Goal: Task Accomplishment & Management: Complete application form

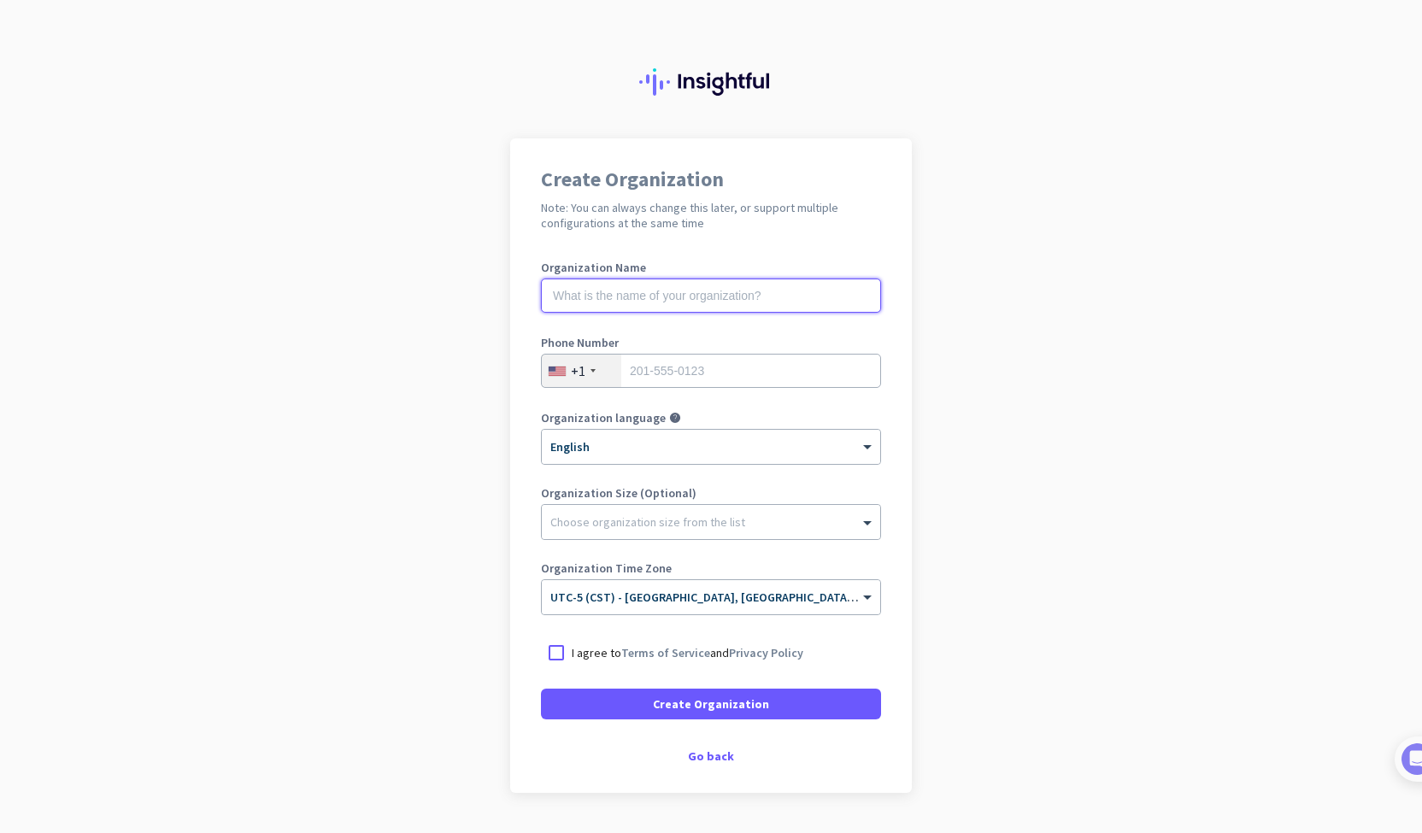
click at [737, 290] on input "text" at bounding box center [711, 296] width 340 height 34
type input "G"
type input "Scattered Skies Creative Services"
click at [725, 360] on input "tel" at bounding box center [711, 371] width 340 height 34
type input "4174939046"
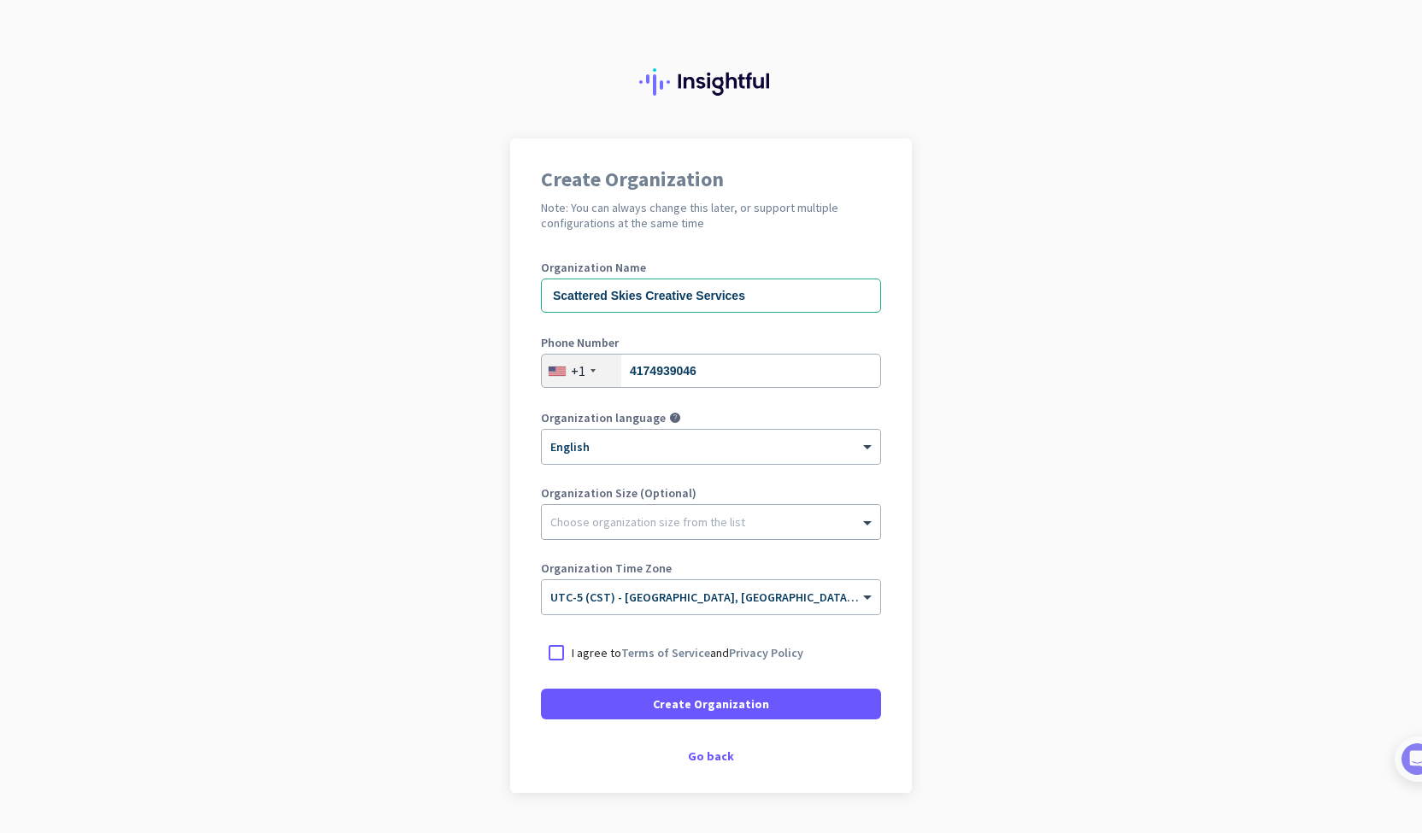
click at [675, 527] on div "Choose organization size from the list" at bounding box center [647, 521] width 195 height 15
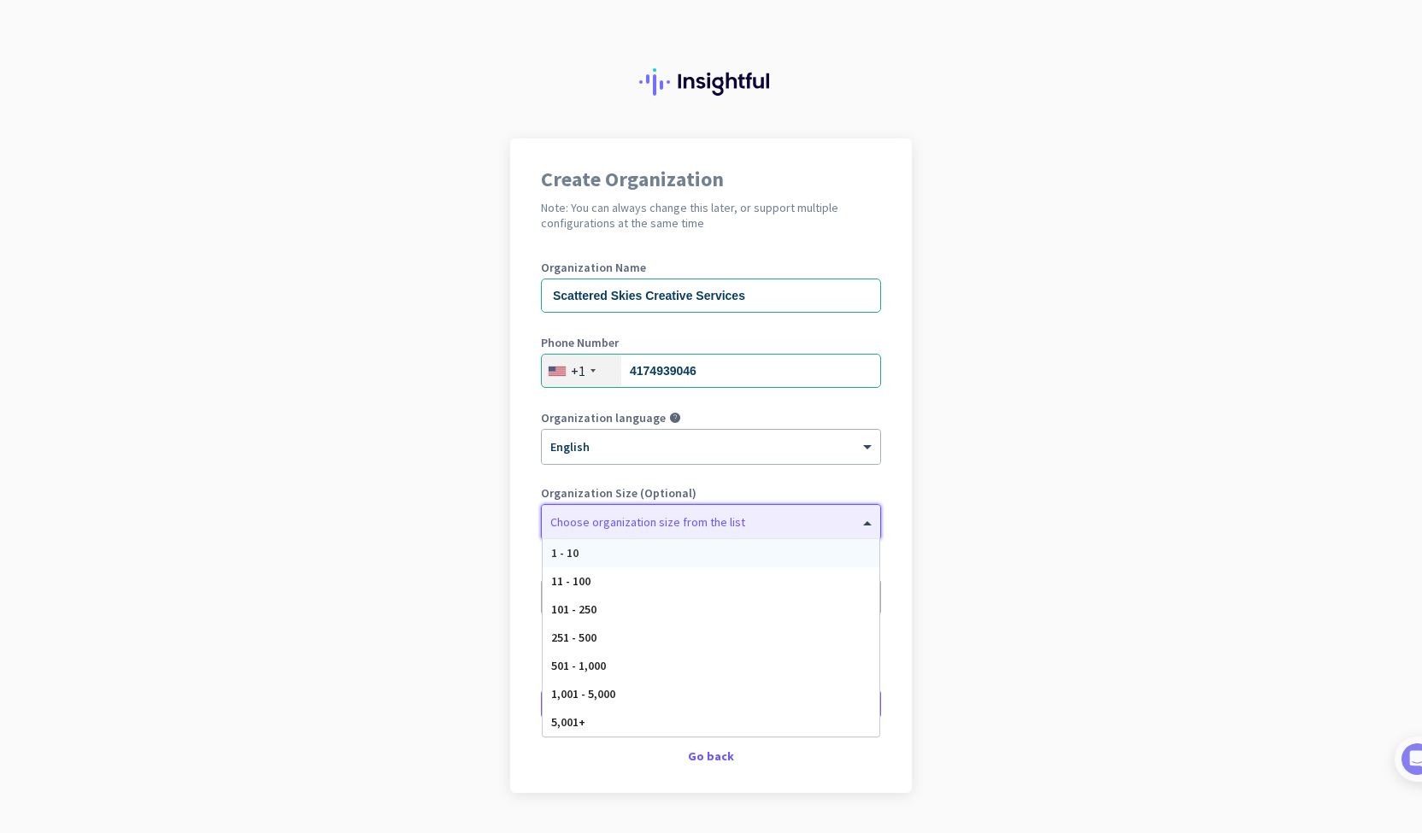
click at [673, 556] on div "1 - 10" at bounding box center [711, 553] width 337 height 28
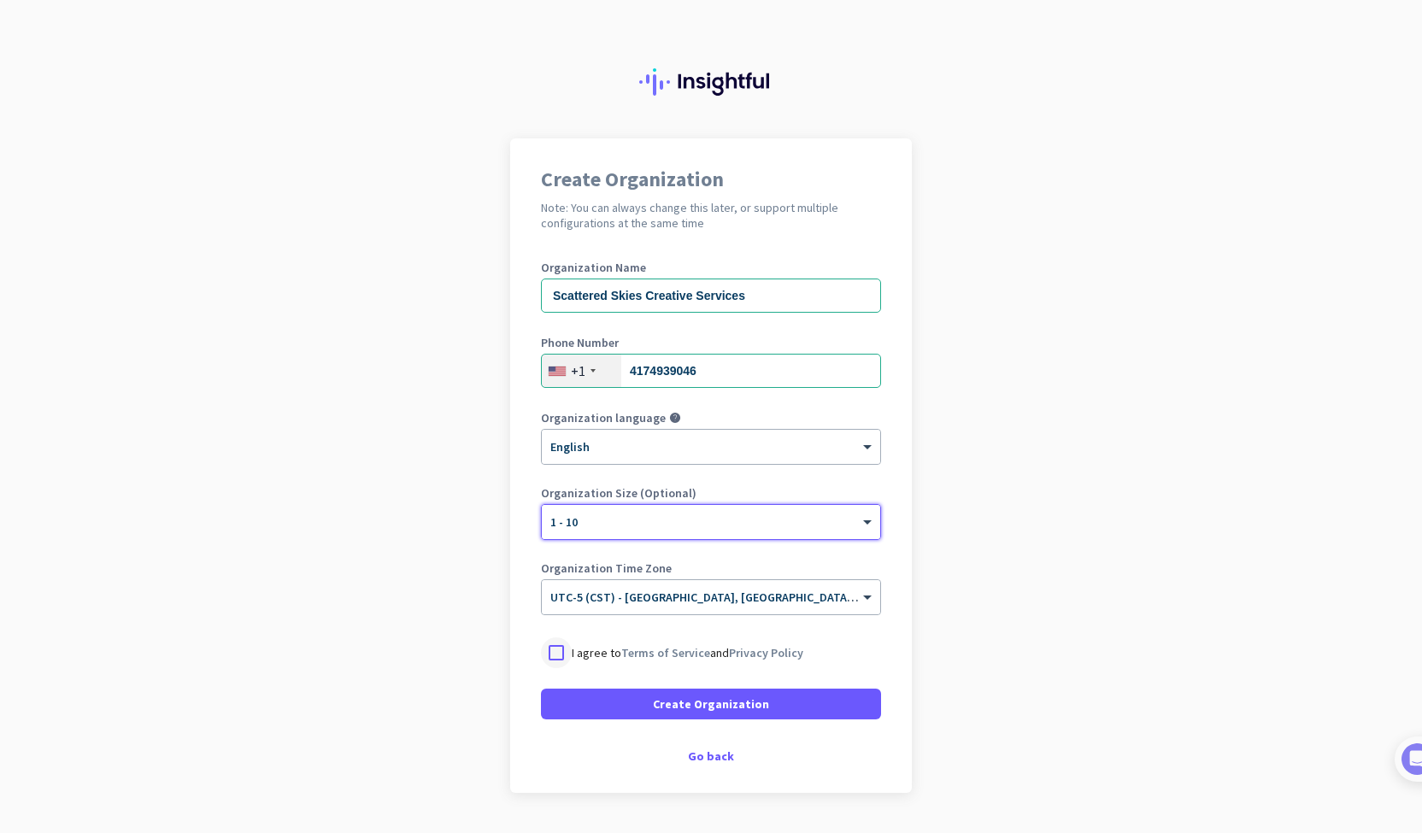
click at [552, 655] on div at bounding box center [556, 652] width 31 height 31
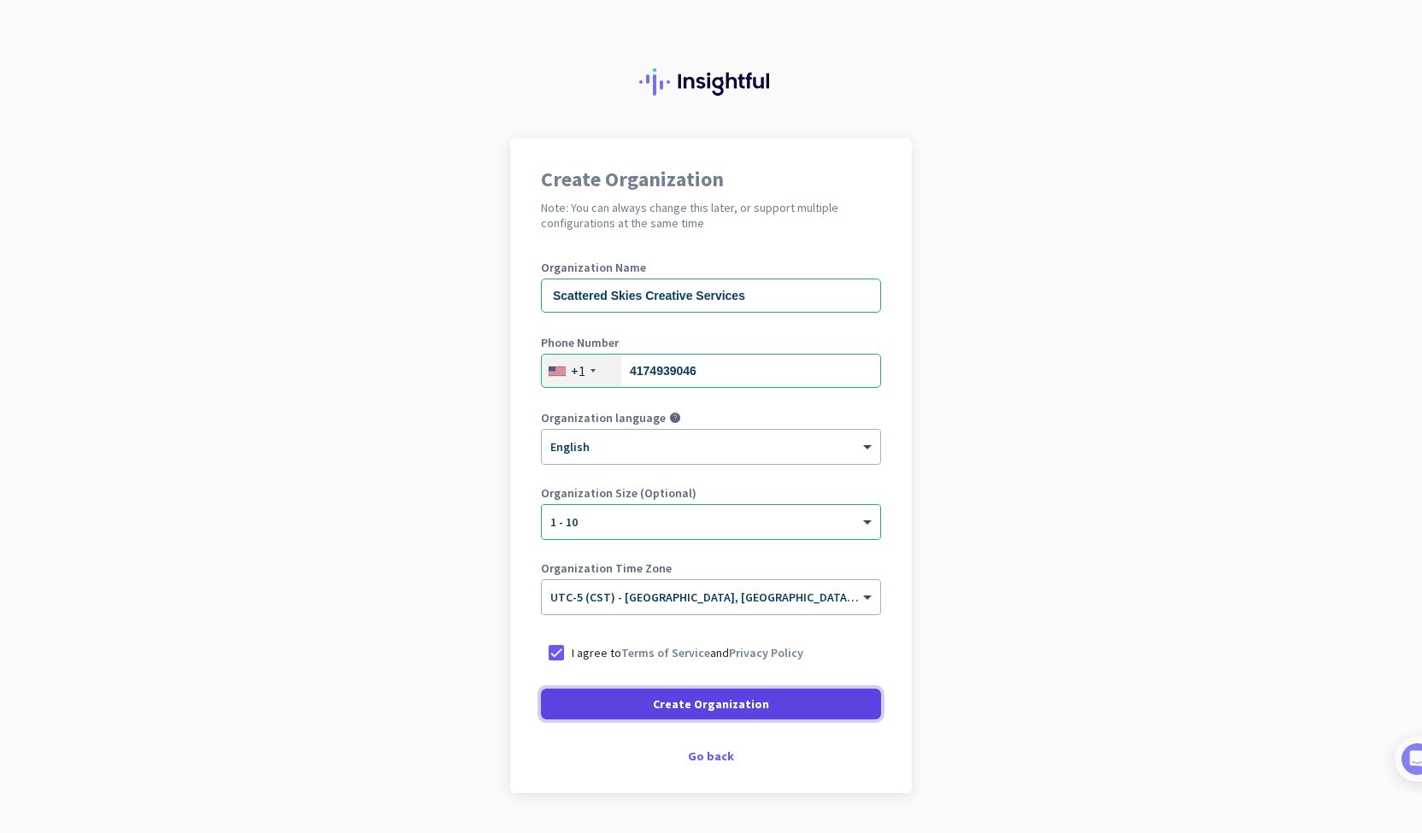
click at [725, 700] on span "Create Organization" at bounding box center [711, 704] width 116 height 17
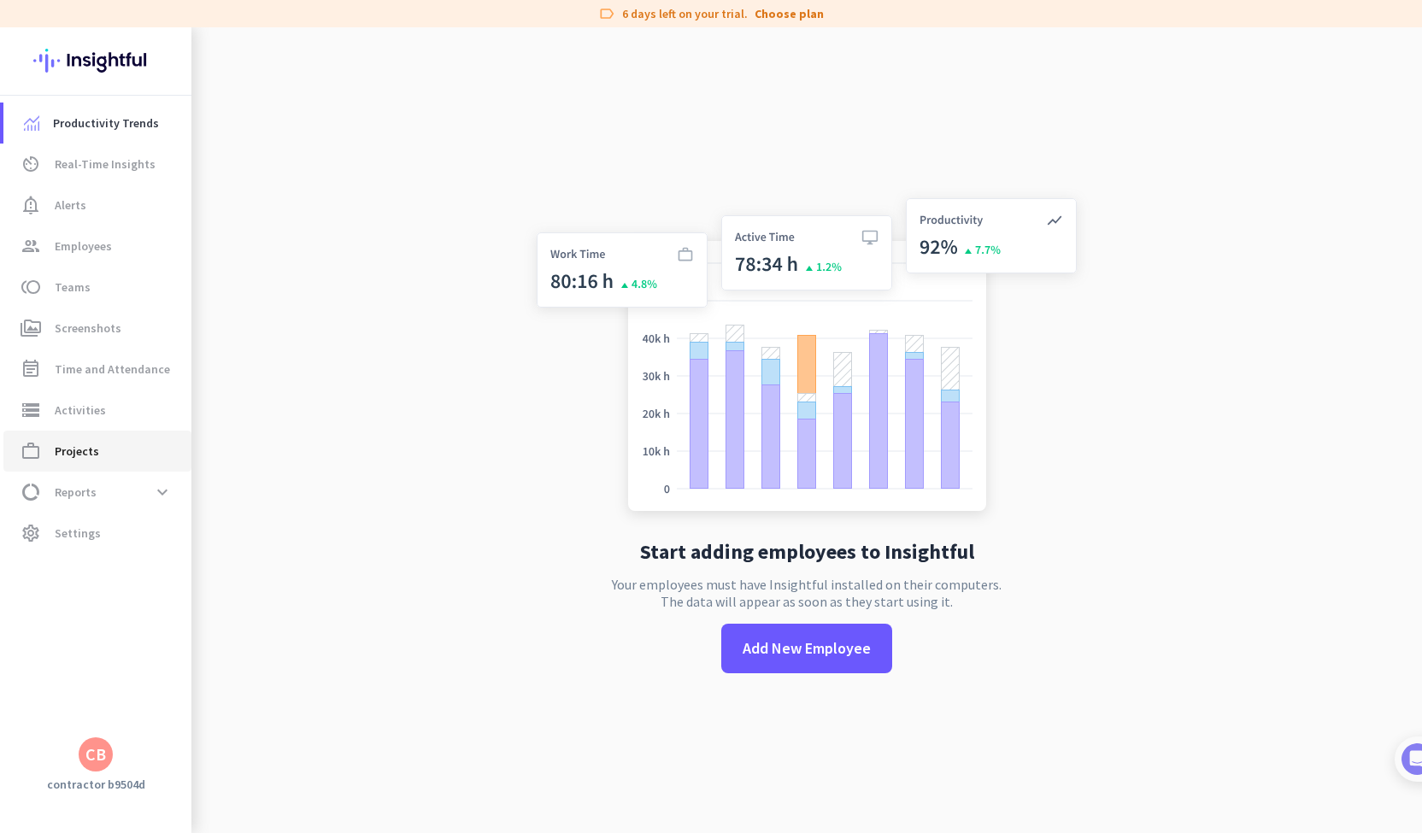
click at [90, 444] on span "Projects" at bounding box center [77, 451] width 44 height 21
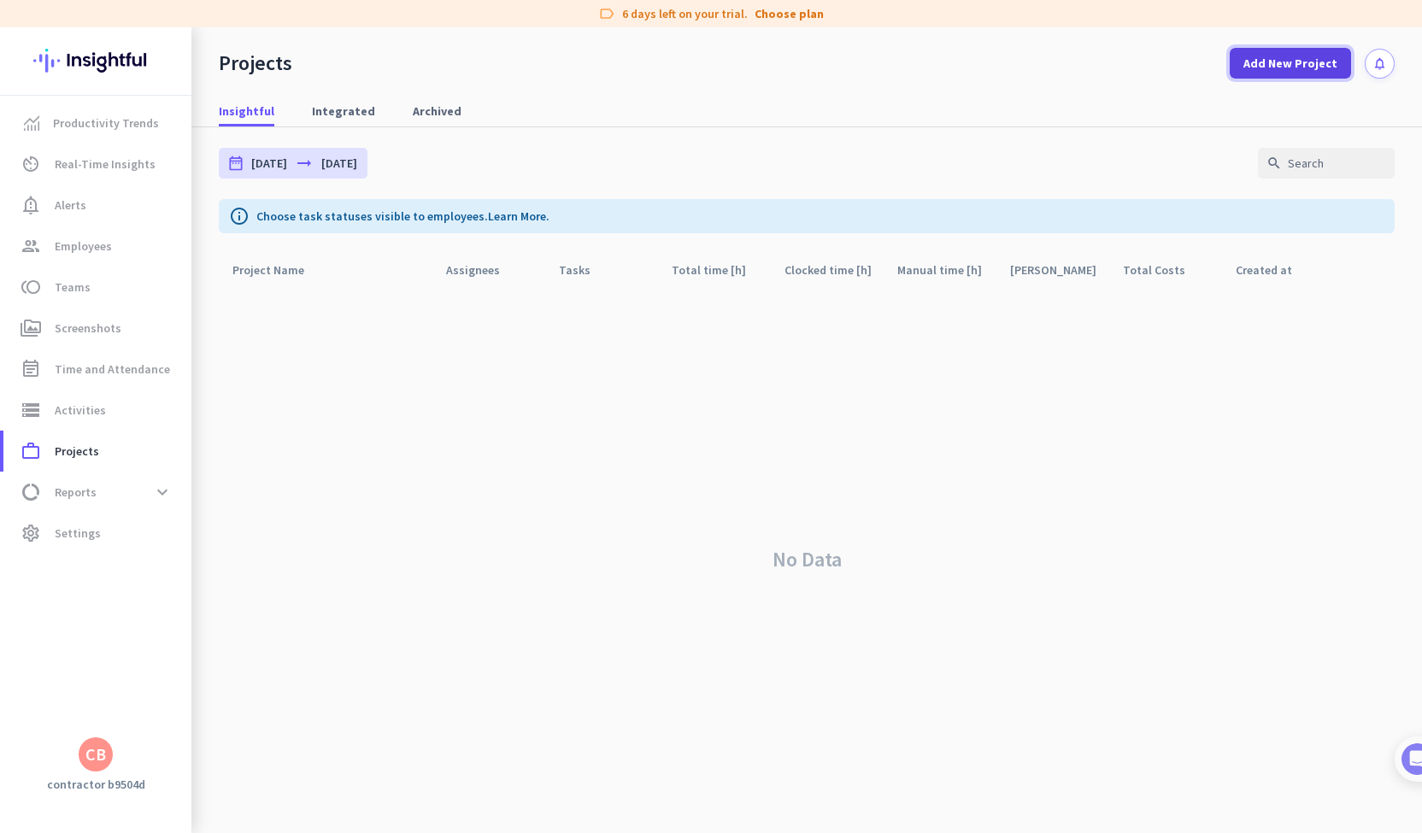
click at [1305, 74] on span at bounding box center [1290, 63] width 121 height 41
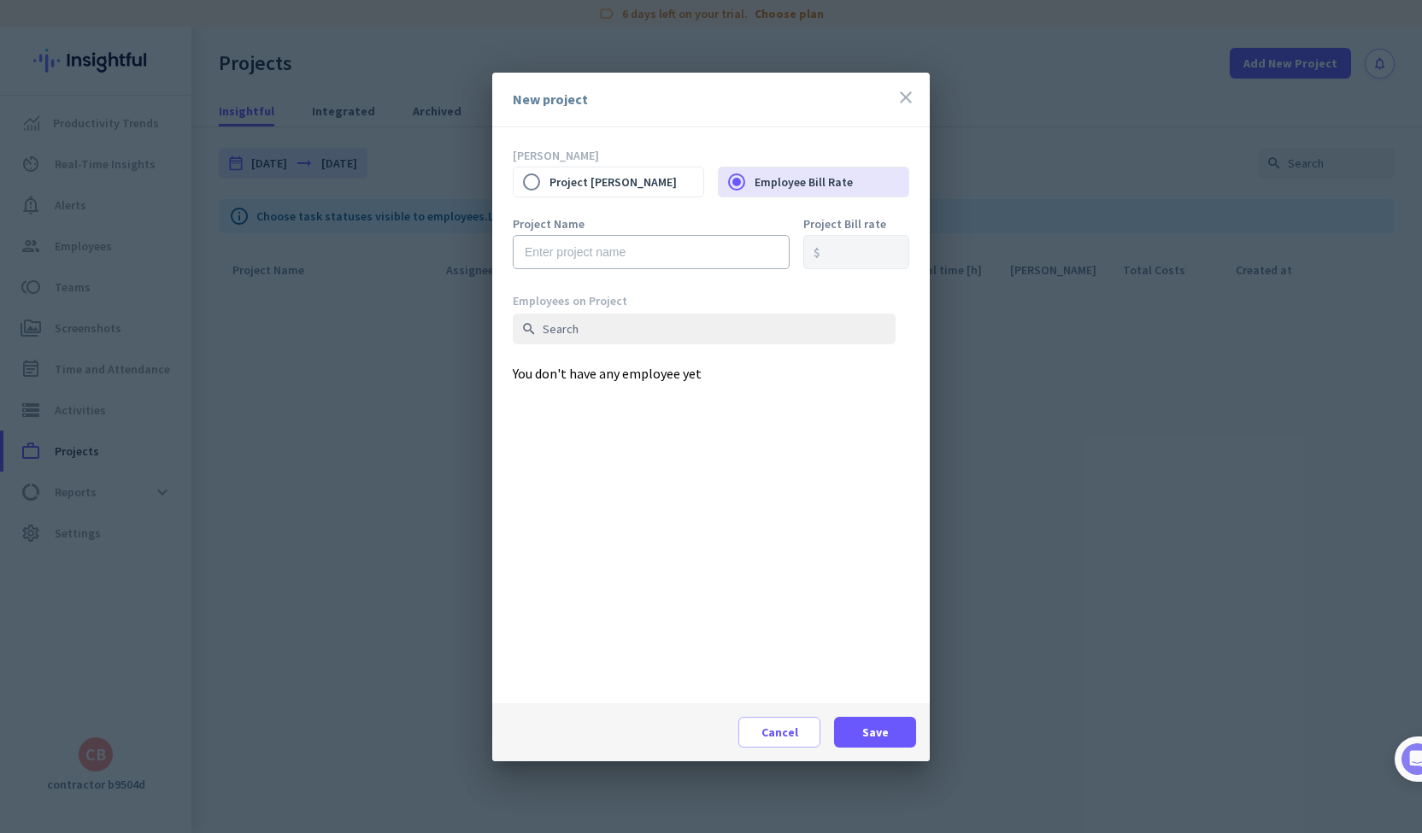
click at [902, 95] on icon "close" at bounding box center [906, 97] width 21 height 21
